Goal: Task Accomplishment & Management: Use online tool/utility

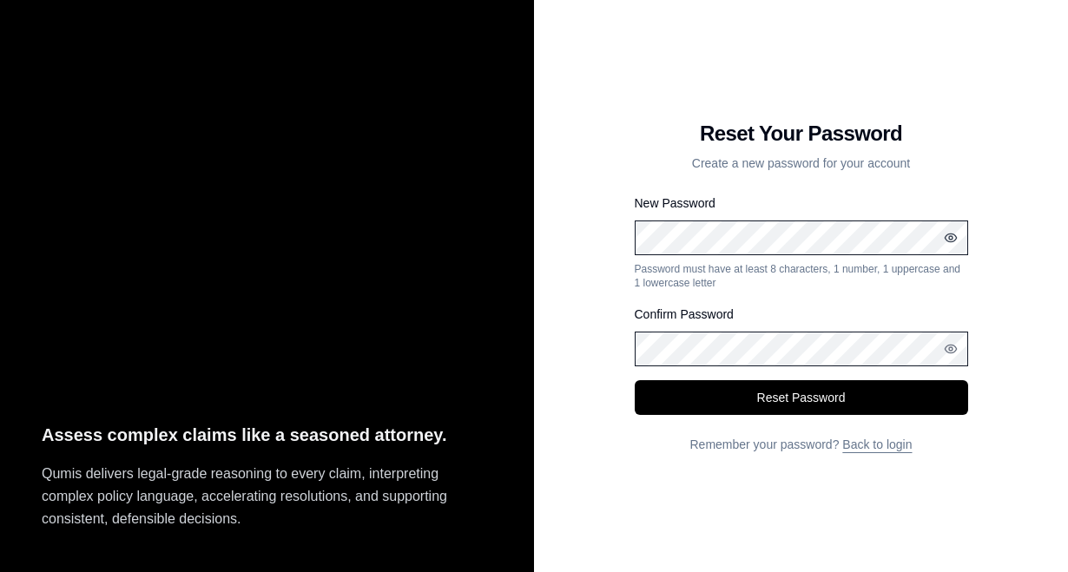
click at [947, 239] on icon "button" at bounding box center [951, 238] width 14 height 14
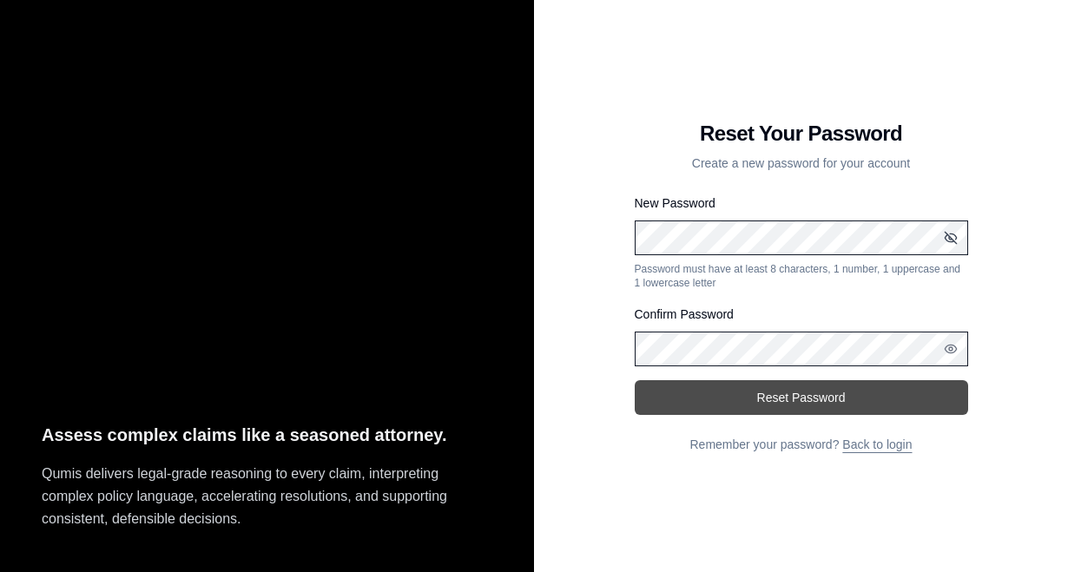
click at [814, 395] on button "Reset Password" at bounding box center [801, 397] width 333 height 35
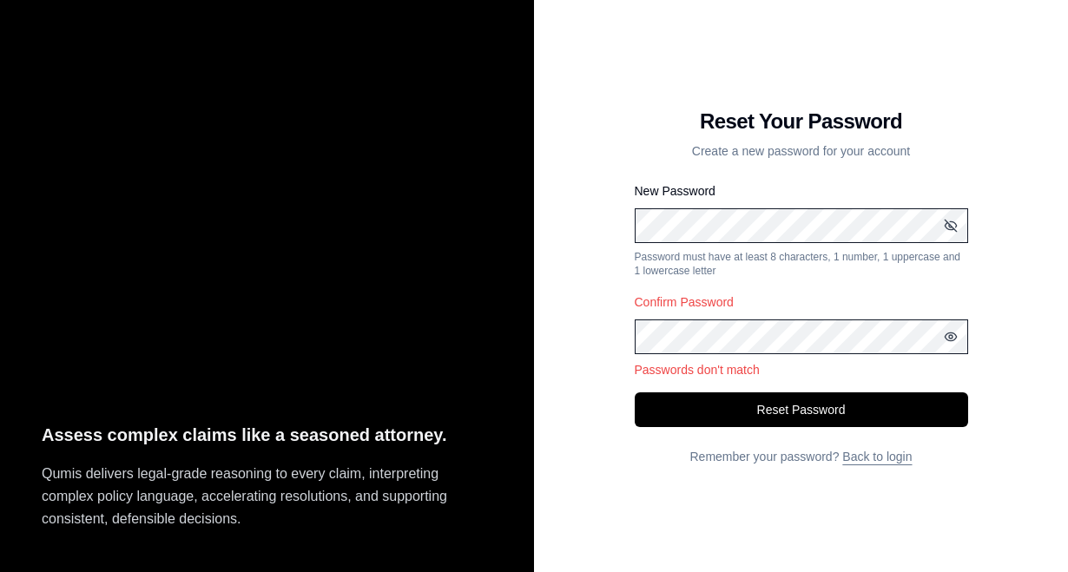
click at [946, 336] on icon "button" at bounding box center [951, 337] width 14 height 14
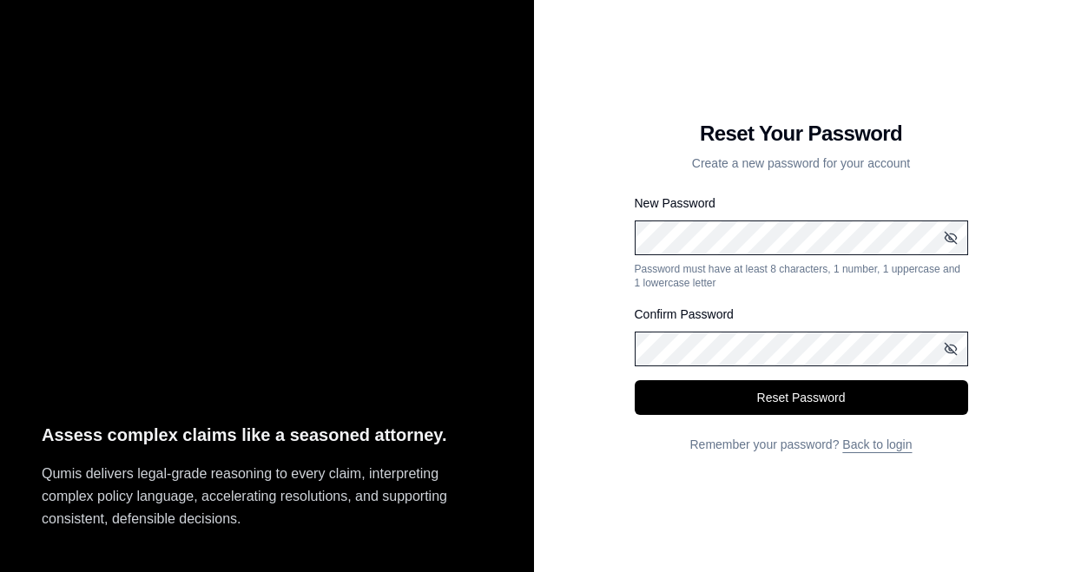
click at [635, 380] on button "Reset Password" at bounding box center [801, 397] width 333 height 35
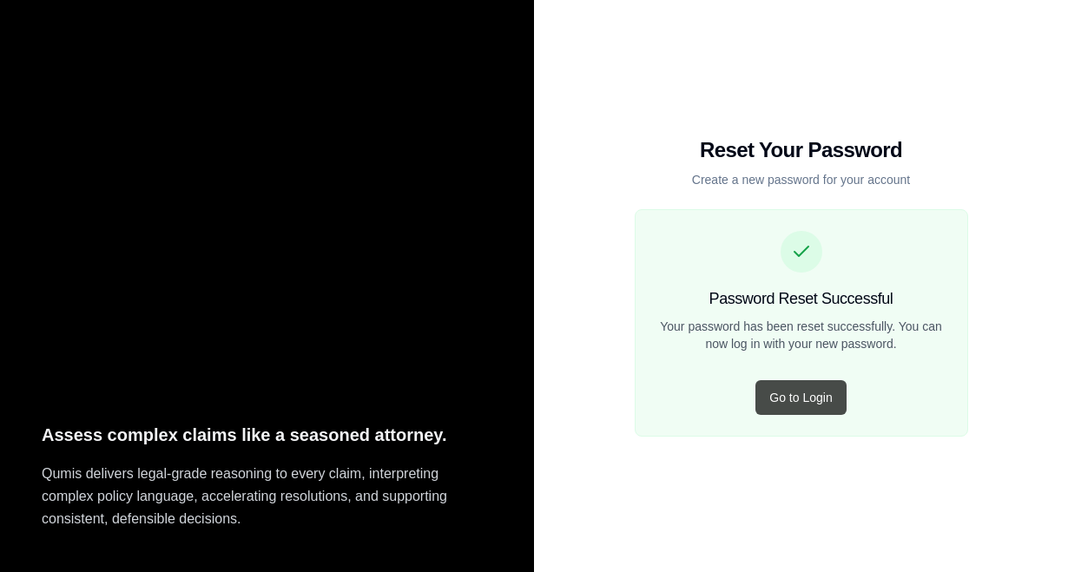
click at [805, 395] on button "Go to Login" at bounding box center [800, 397] width 90 height 35
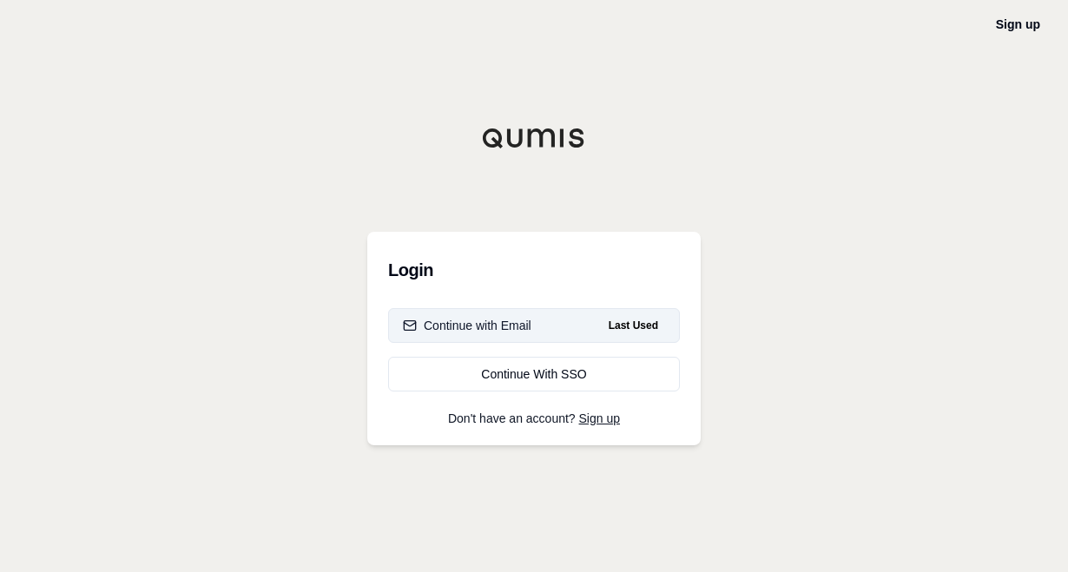
click at [519, 323] on div "Continue with Email" at bounding box center [467, 325] width 129 height 17
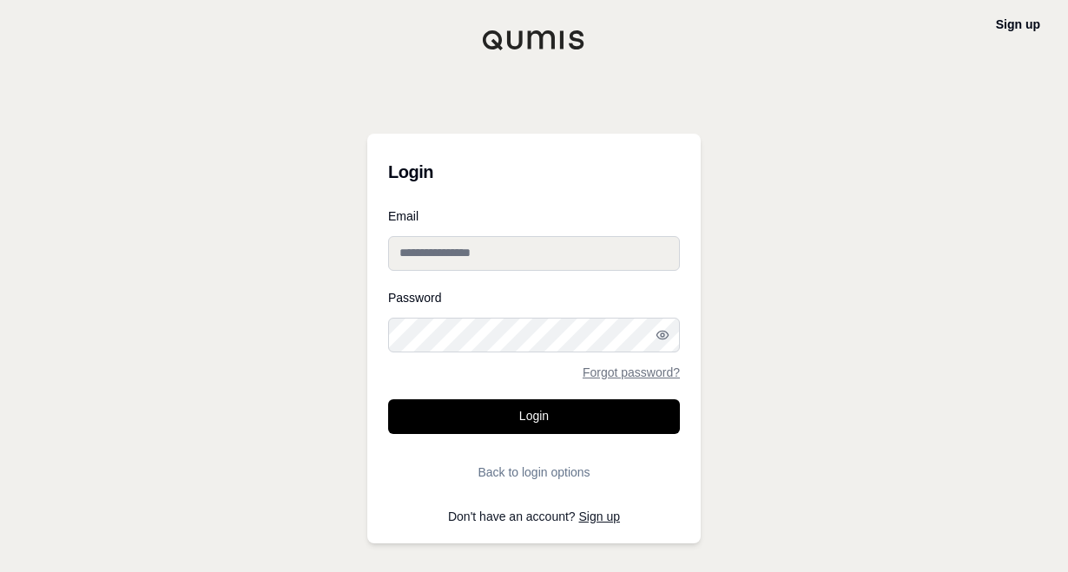
type input "**********"
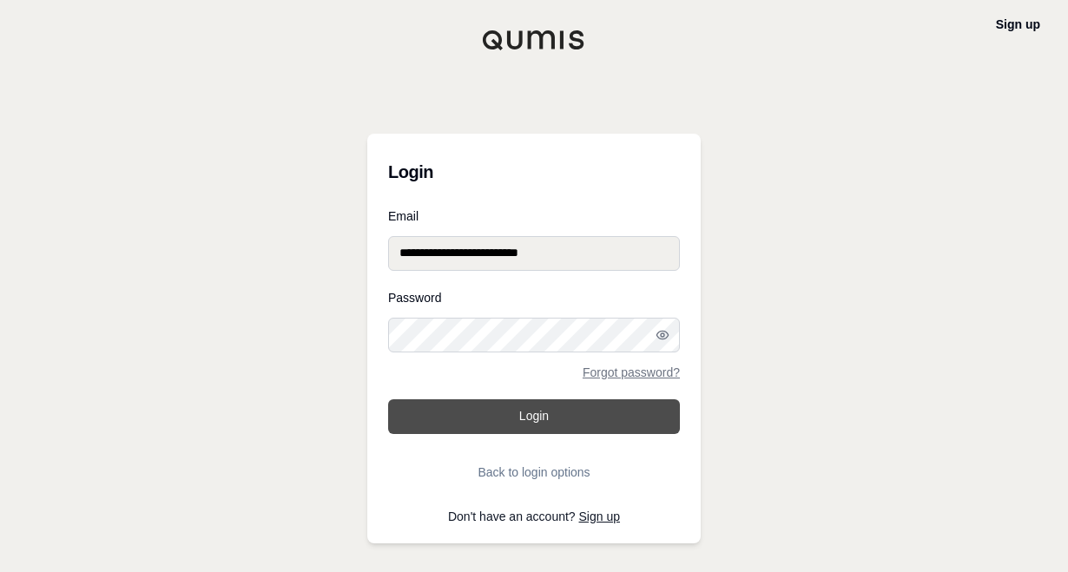
click at [551, 413] on button "Login" at bounding box center [534, 416] width 292 height 35
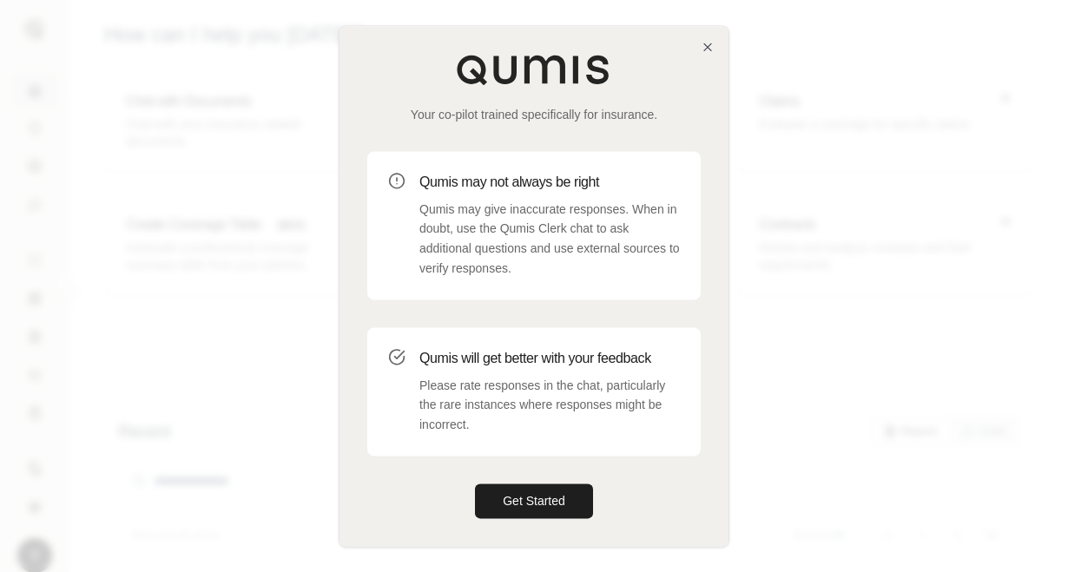
click at [862, 247] on div at bounding box center [534, 286] width 1068 height 572
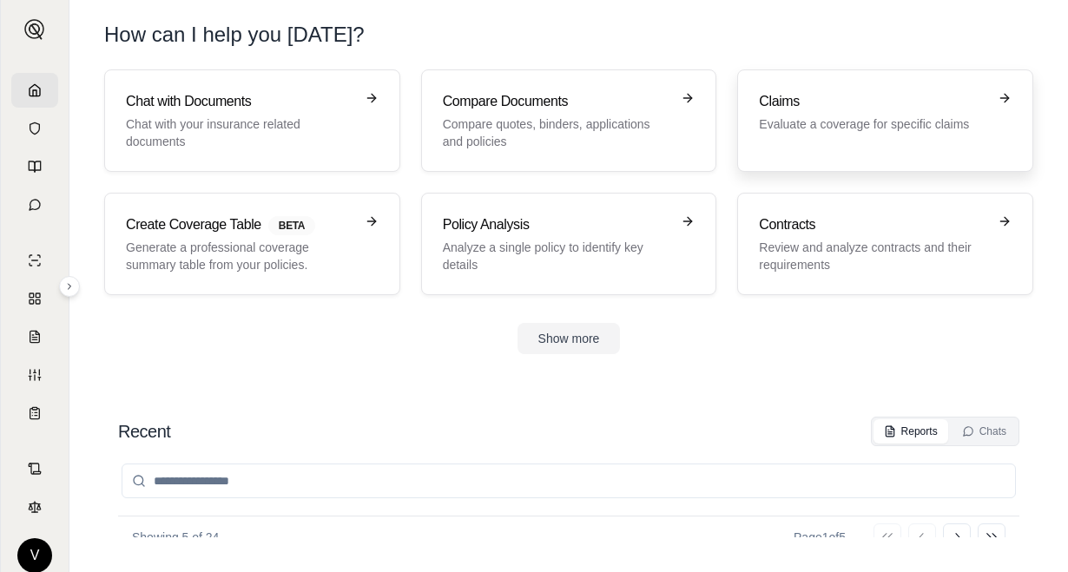
click at [821, 125] on p "Evaluate a coverage for specific claims" at bounding box center [873, 123] width 228 height 17
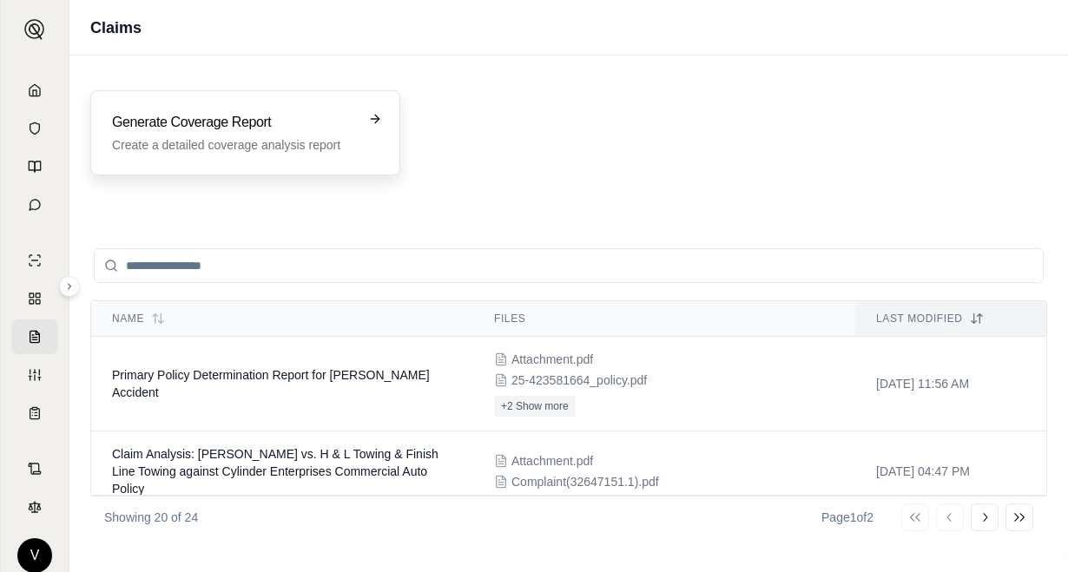
click at [264, 133] on div "Generate Coverage Report Create a detailed coverage analysis report" at bounding box center [233, 133] width 242 height 42
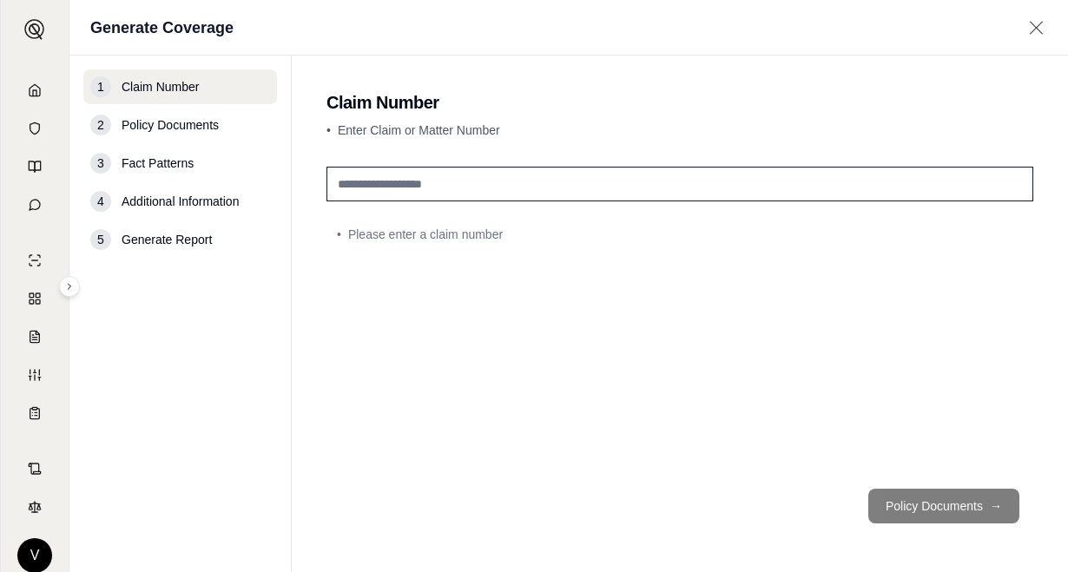
click at [478, 181] on input "text" at bounding box center [679, 184] width 707 height 35
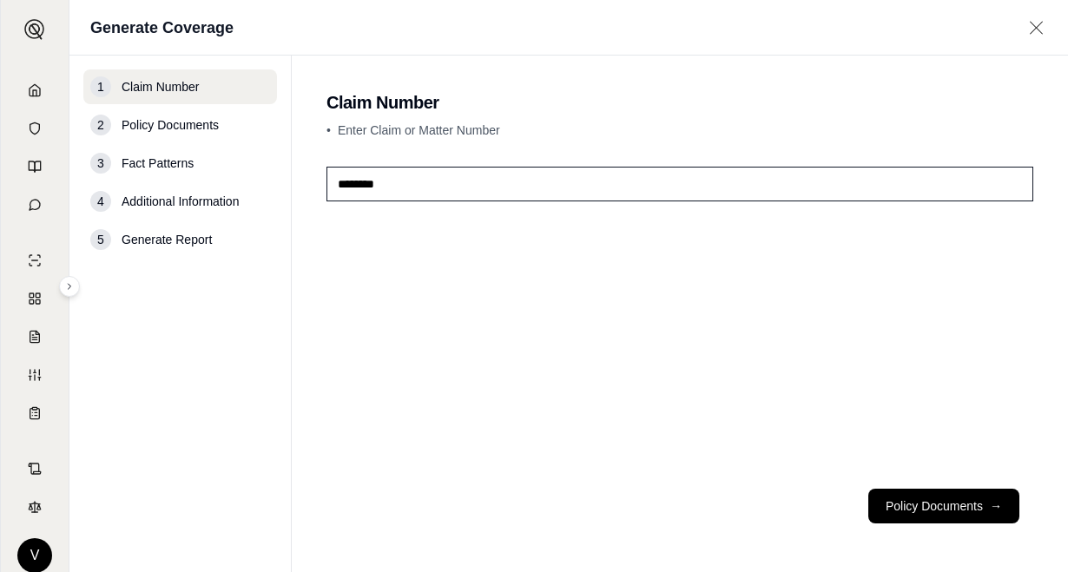
type input "********"
click at [923, 501] on button "Policy Documents →" at bounding box center [943, 506] width 151 height 35
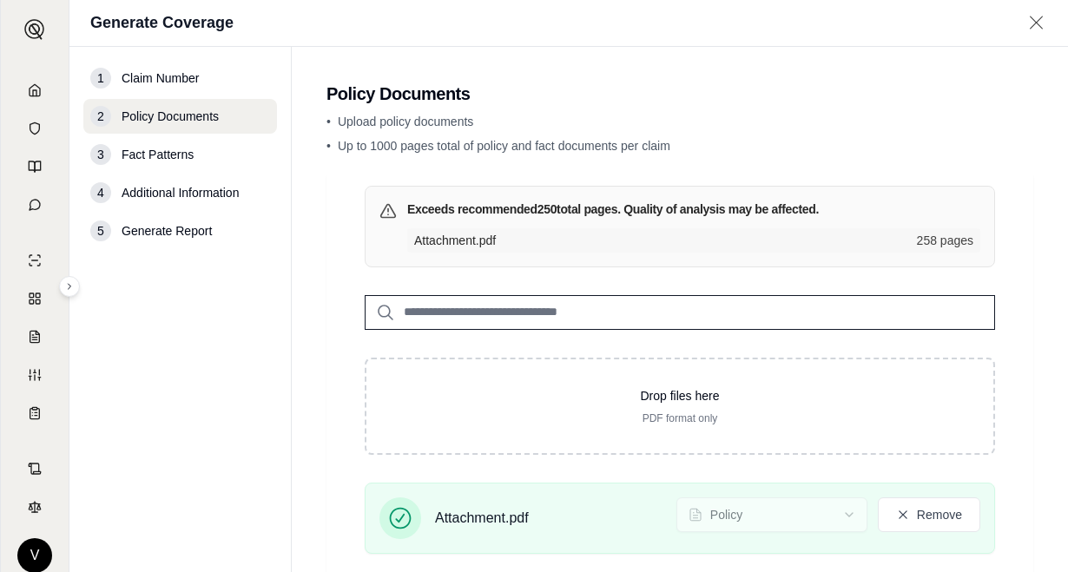
scroll to position [103, 0]
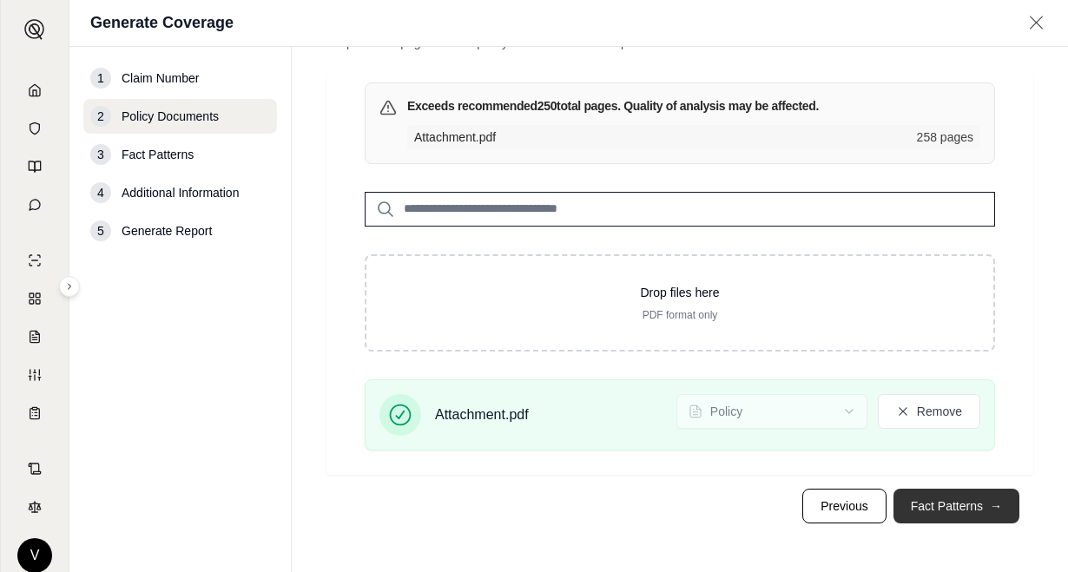
click at [930, 505] on button "Fact Patterns →" at bounding box center [956, 506] width 126 height 35
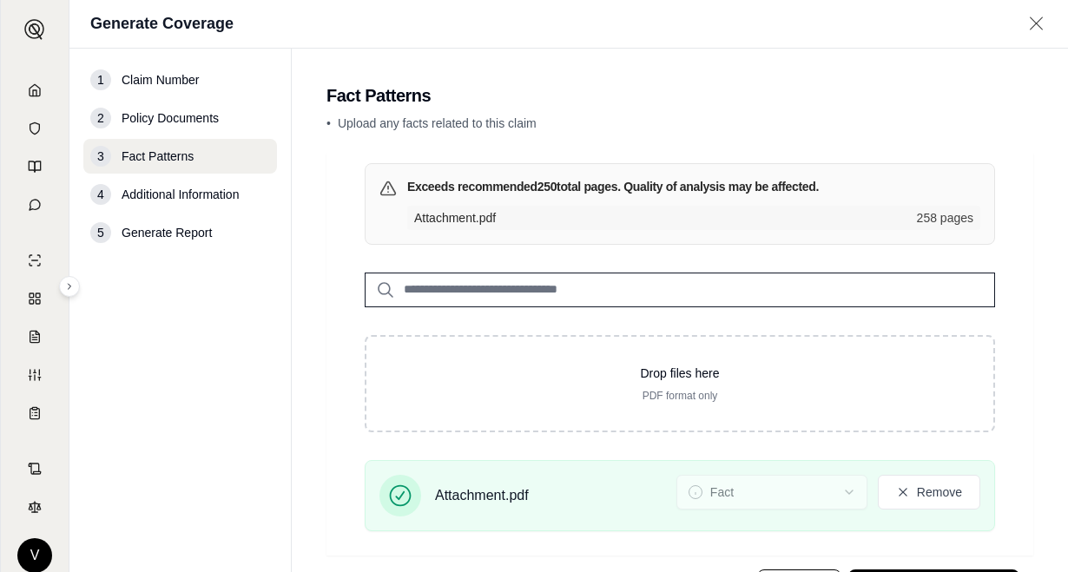
scroll to position [81, 0]
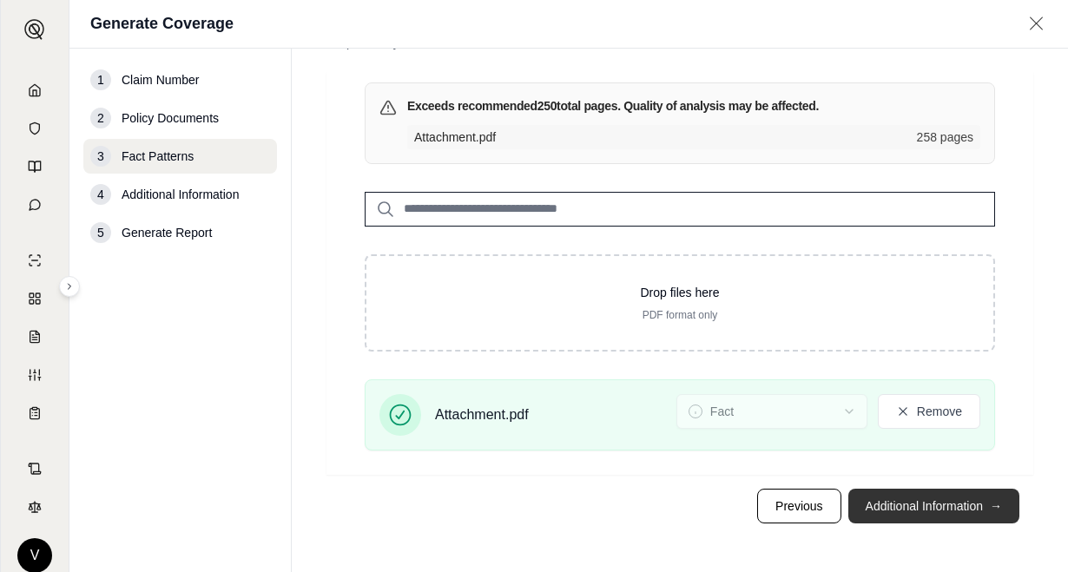
click at [903, 501] on button "Additional Information →" at bounding box center [933, 506] width 171 height 35
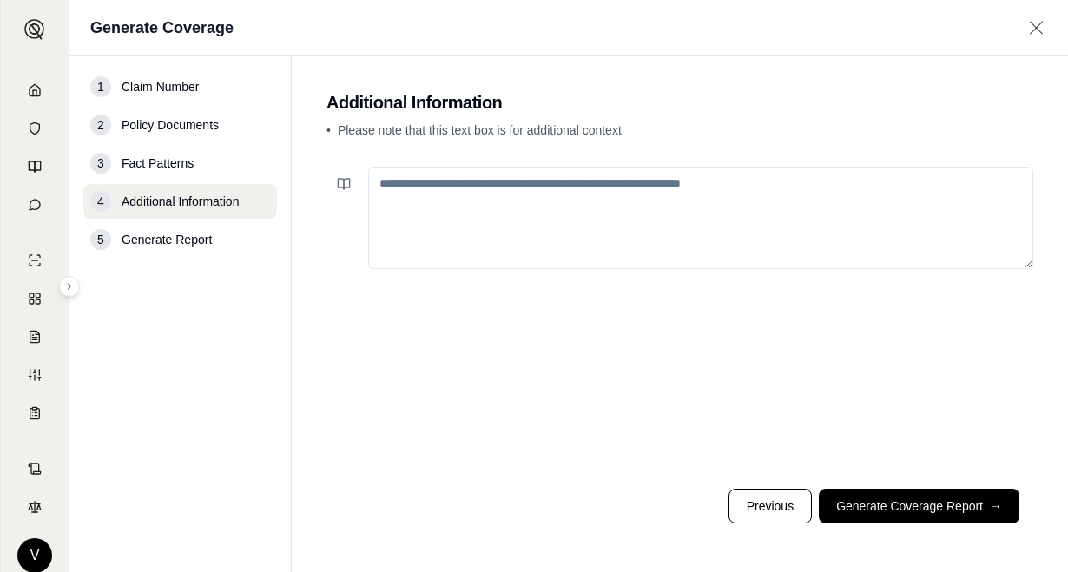
click at [452, 196] on textarea at bounding box center [700, 218] width 665 height 102
type textarea "*"
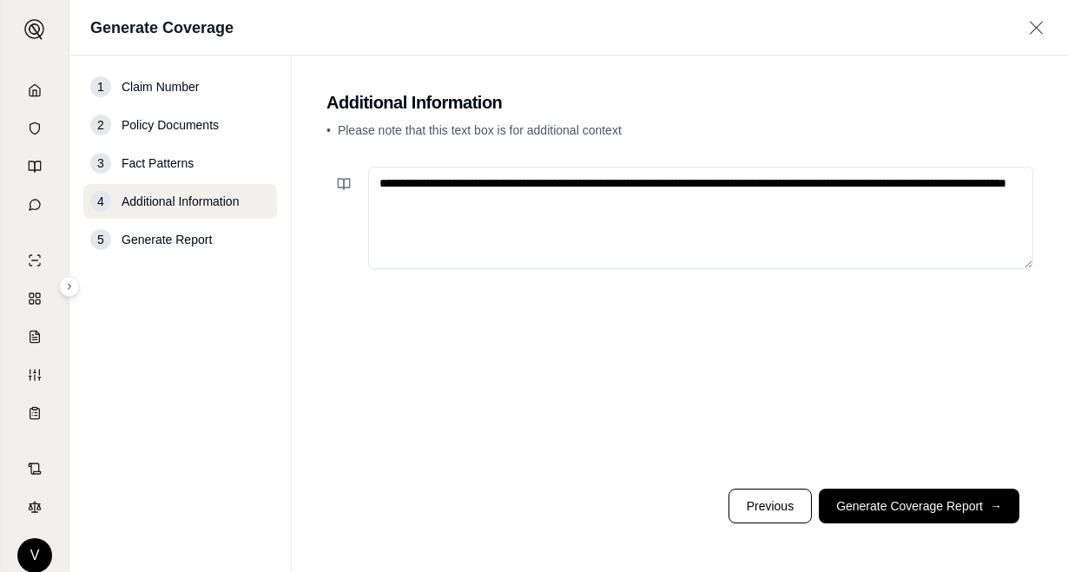
click at [422, 205] on textarea "**********" at bounding box center [700, 218] width 665 height 102
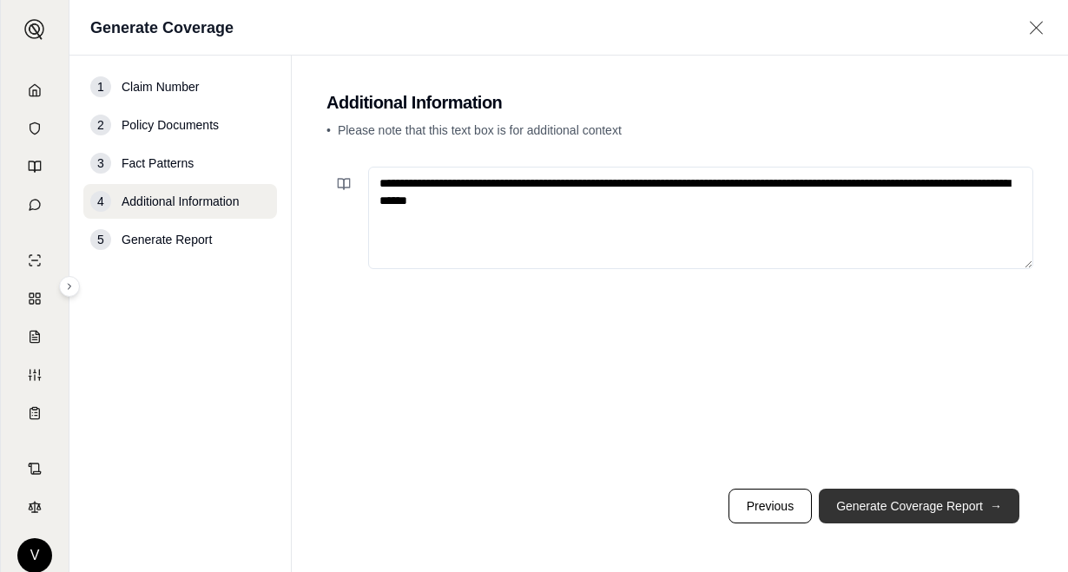
type textarea "**********"
click at [927, 505] on button "Generate Coverage Report →" at bounding box center [919, 506] width 201 height 35
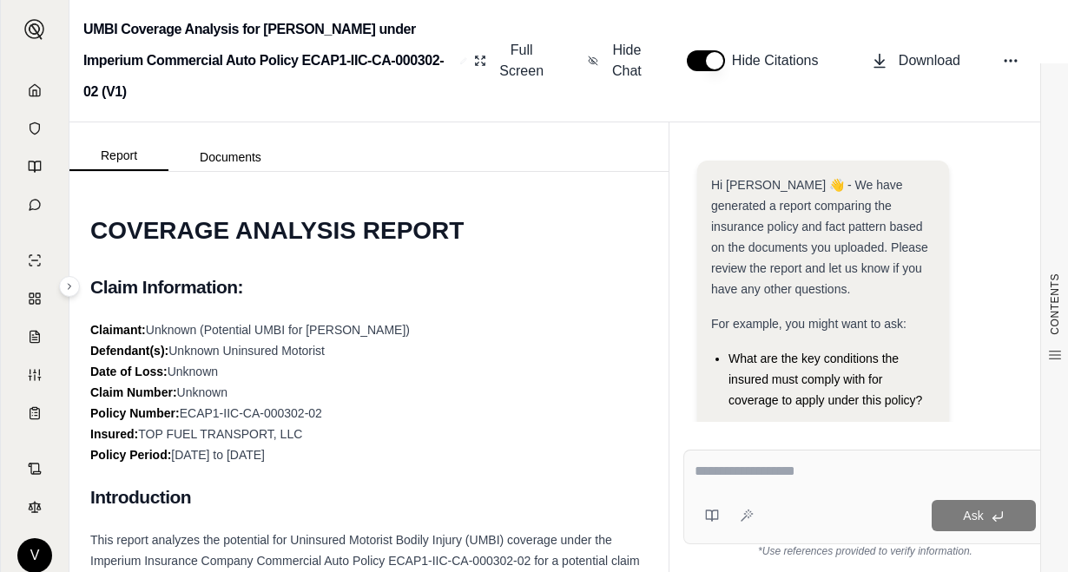
scroll to position [346, 0]
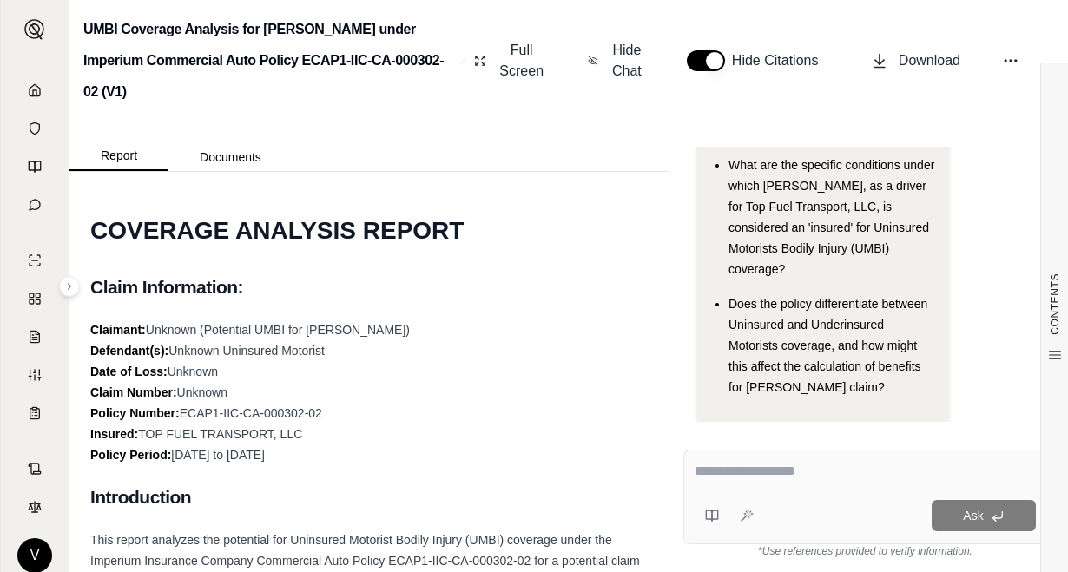
click at [551, 342] on div "Claimant: Unknown (Potential UMBI for [PERSON_NAME]) Defendant(s): Unknown Unin…" at bounding box center [368, 393] width 557 height 146
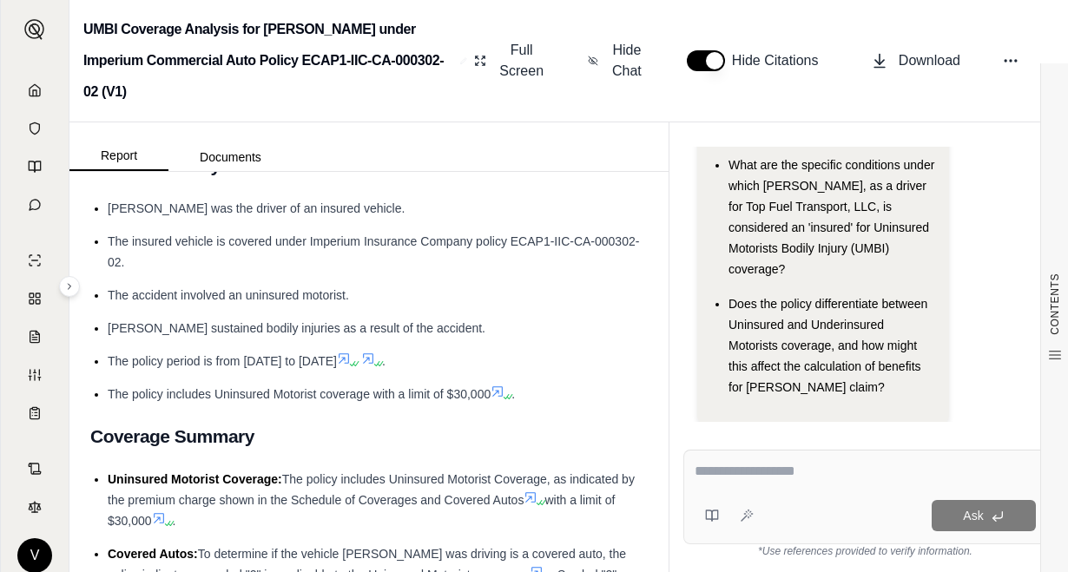
scroll to position [695, 0]
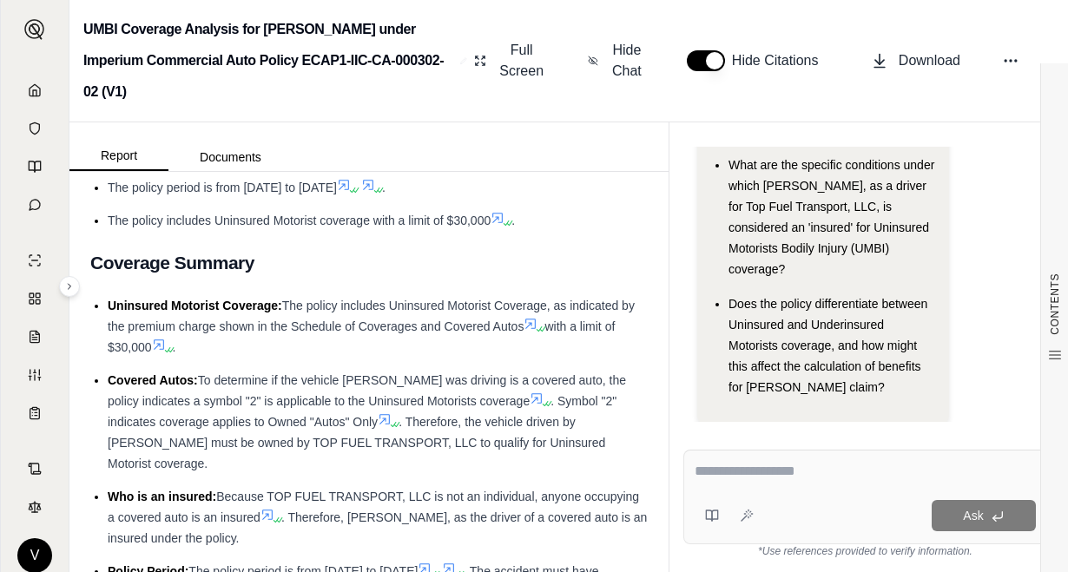
click at [324, 245] on h2 "Coverage Summary" at bounding box center [368, 263] width 557 height 36
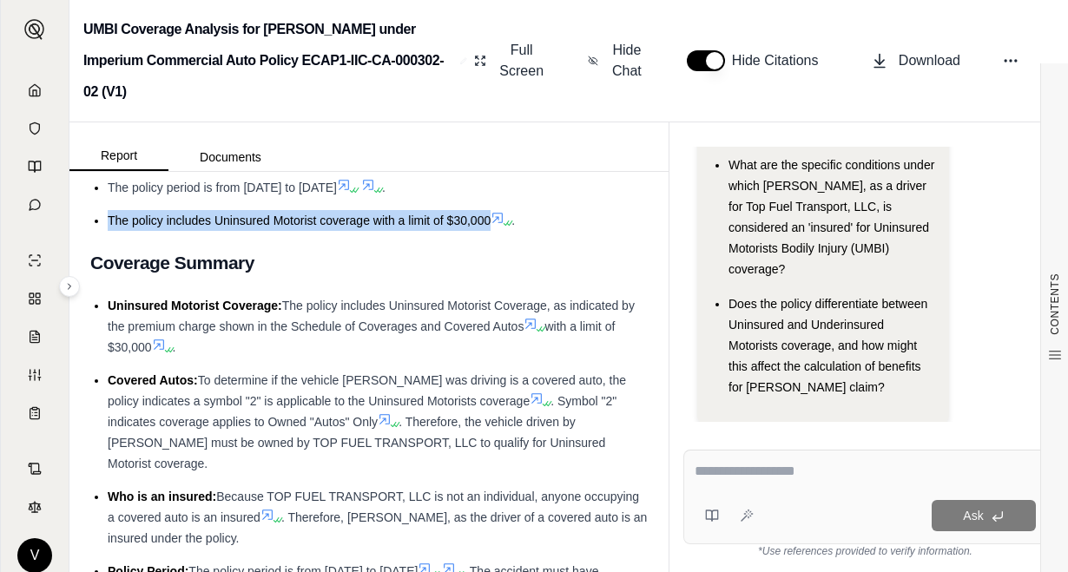
drag, startPoint x: 109, startPoint y: 188, endPoint x: 490, endPoint y: 191, distance: 380.3
click at [490, 214] on span "The policy includes Uninsured Motorist coverage with a limit of $30,000" at bounding box center [299, 221] width 383 height 14
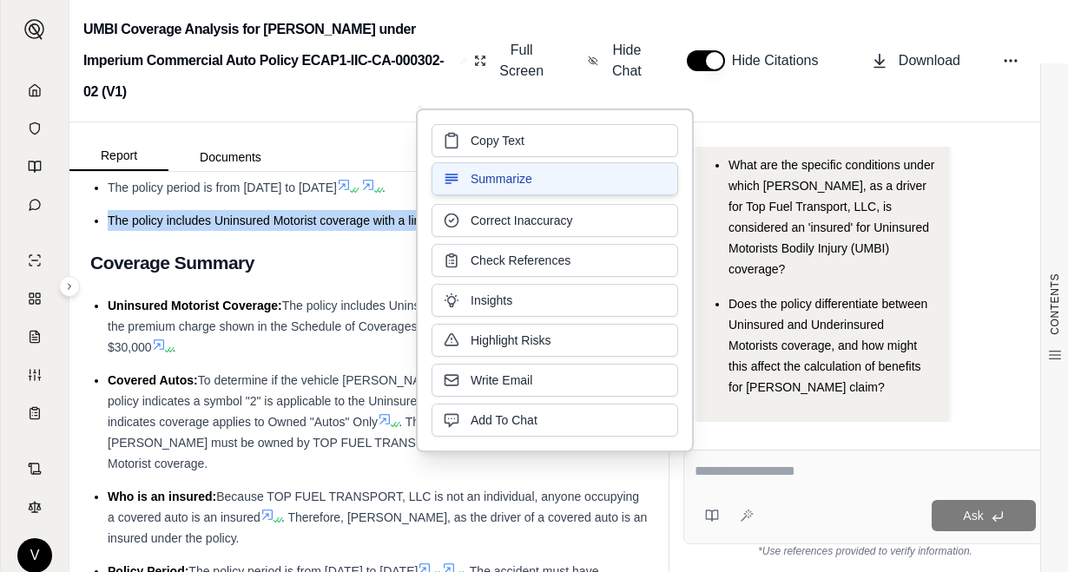
drag, startPoint x: 490, startPoint y: 191, endPoint x: 474, endPoint y: 191, distance: 15.6
drag, startPoint x: 474, startPoint y: 191, endPoint x: 476, endPoint y: 143, distance: 47.8
click at [476, 143] on span "Copy Text" at bounding box center [498, 140] width 54 height 17
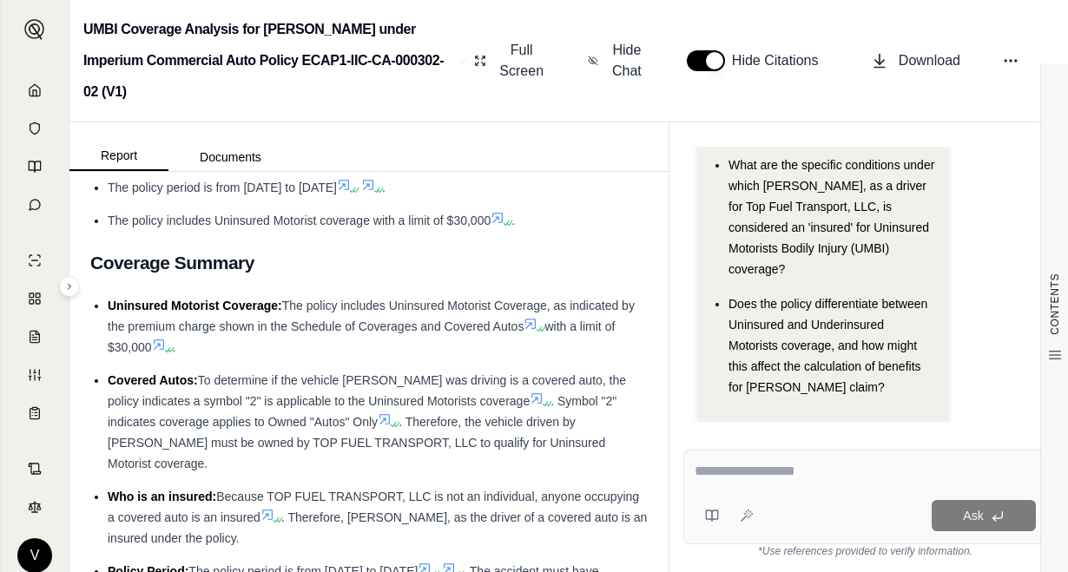
click at [401, 245] on h2 "Coverage Summary" at bounding box center [368, 263] width 557 height 36
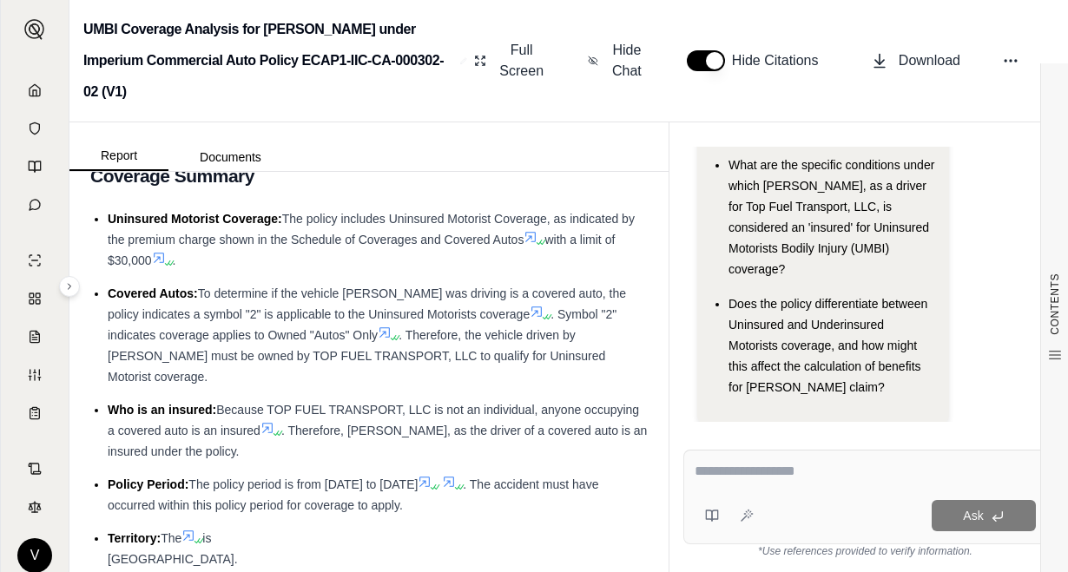
scroll to position [868, 0]
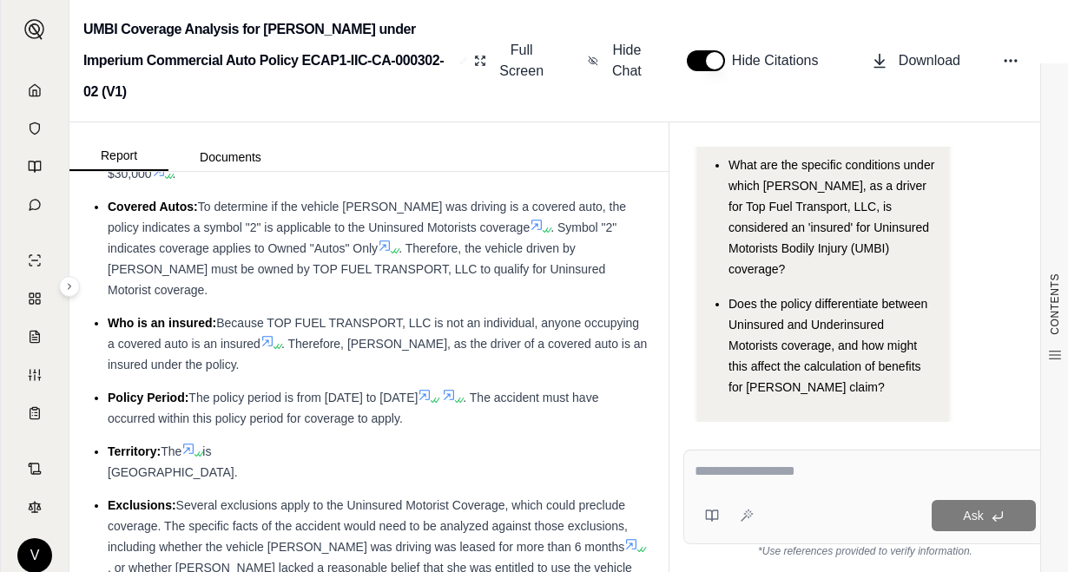
click at [419, 266] on li "Covered Autos: To determine if the vehicle [PERSON_NAME] was driving is a cover…" at bounding box center [378, 248] width 540 height 104
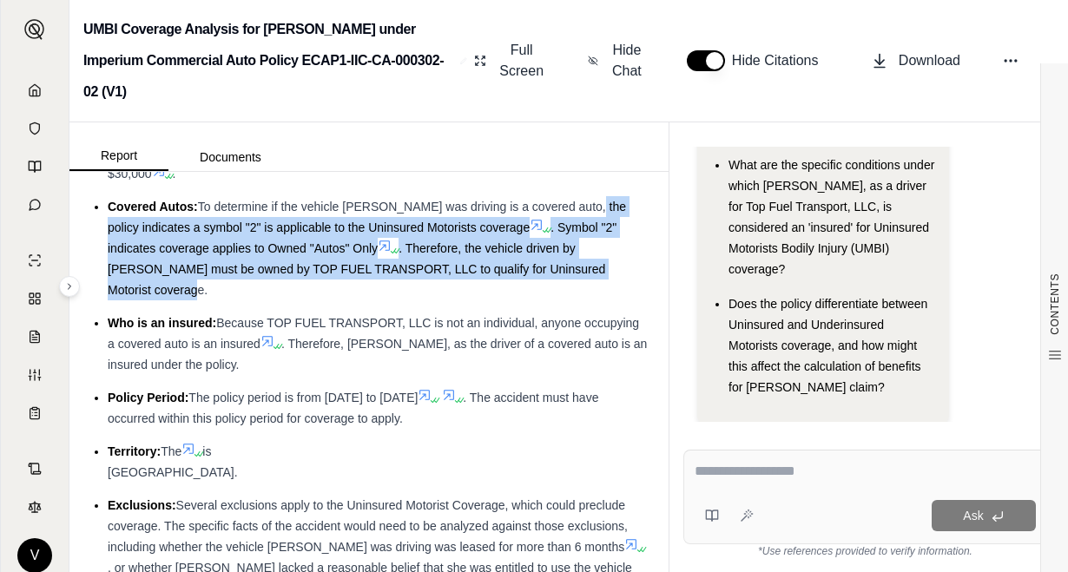
drag, startPoint x: 582, startPoint y: 175, endPoint x: 614, endPoint y: 252, distance: 83.7
click at [614, 252] on li "Covered Autos: To determine if the vehicle [PERSON_NAME] was driving is a cover…" at bounding box center [378, 248] width 540 height 104
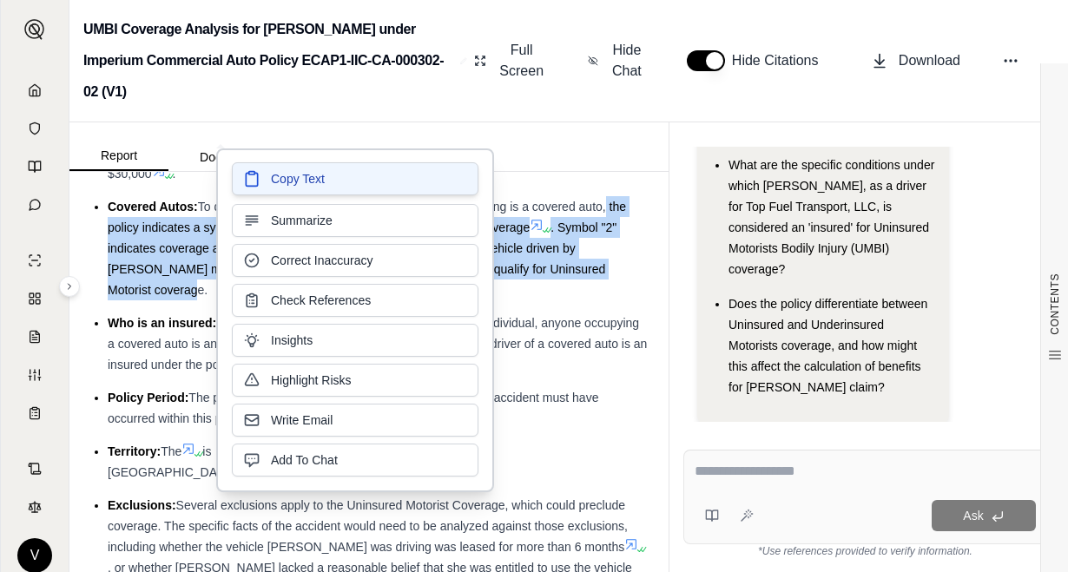
drag, startPoint x: 290, startPoint y: 231, endPoint x: 294, endPoint y: 183, distance: 48.0
click at [294, 183] on span "Copy Text" at bounding box center [298, 178] width 54 height 17
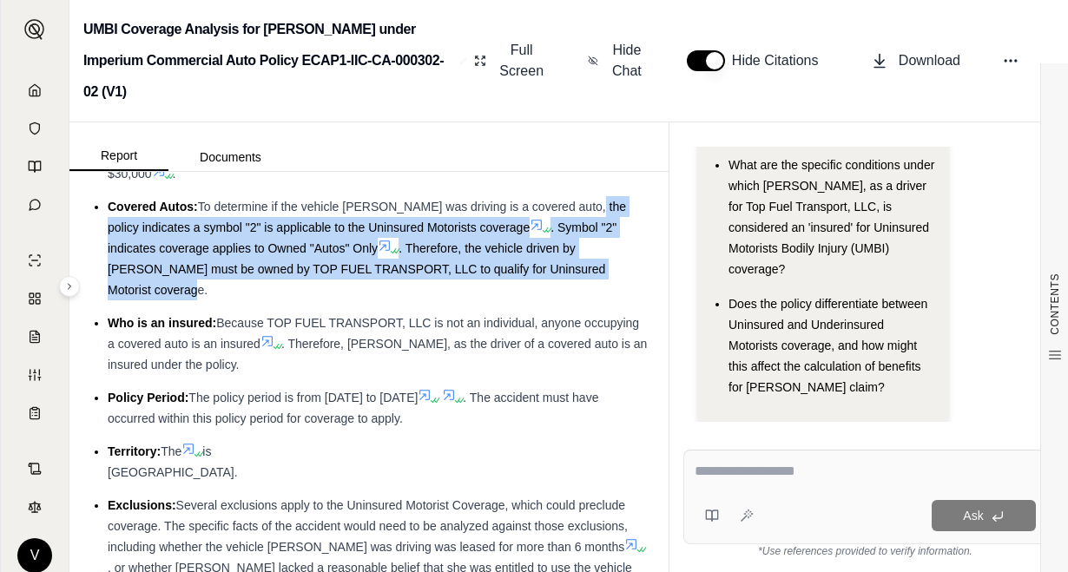
click at [322, 267] on li "Covered Autos: To determine if the vehicle [PERSON_NAME] was driving is a cover…" at bounding box center [378, 248] width 540 height 104
